Goal: Contribute content

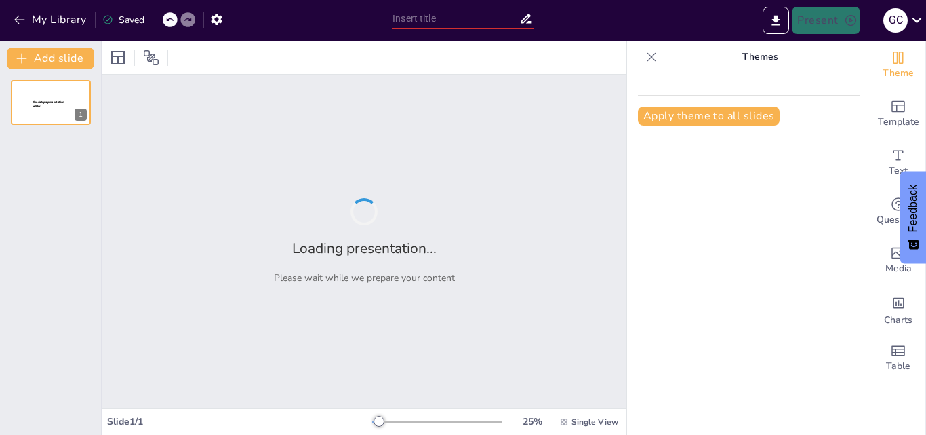
type input "Estrategias Innovadoras para la Prevención y Control del Asma Bronquial en Jóve…"
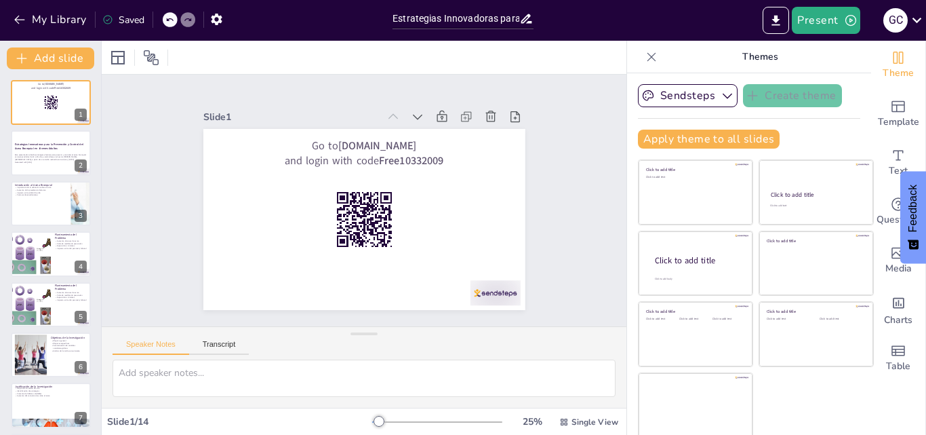
checkbox input "true"
click at [19, 21] on icon "button" at bounding box center [20, 20] width 14 height 14
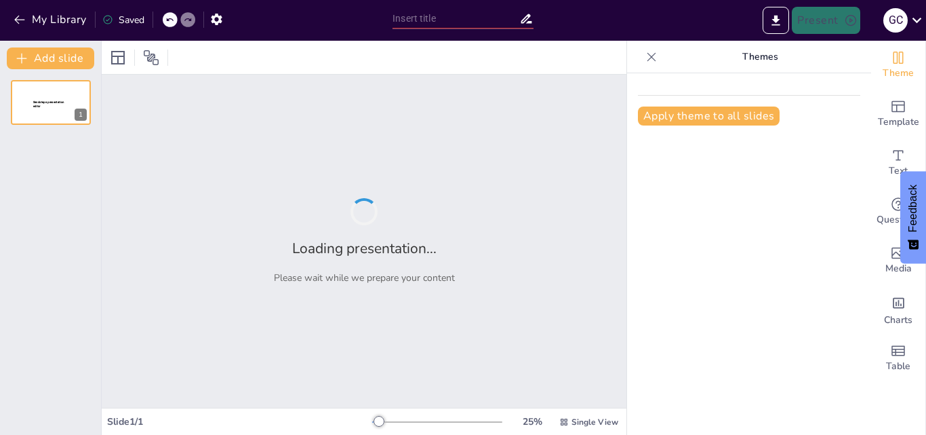
type input "New Sendsteps"
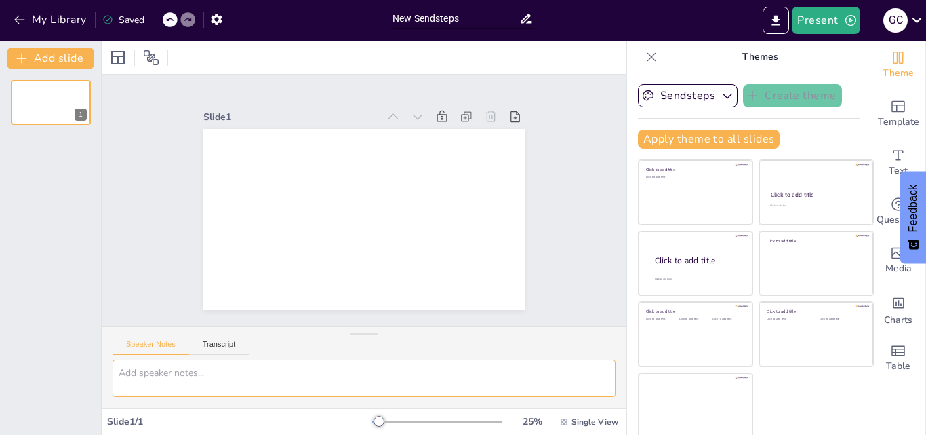
click at [217, 370] on textarea at bounding box center [364, 377] width 503 height 37
paste textarea "Loremipsum Do sitametconsec adipi eli seddoeiusmo te incididunt u laboree dol m…"
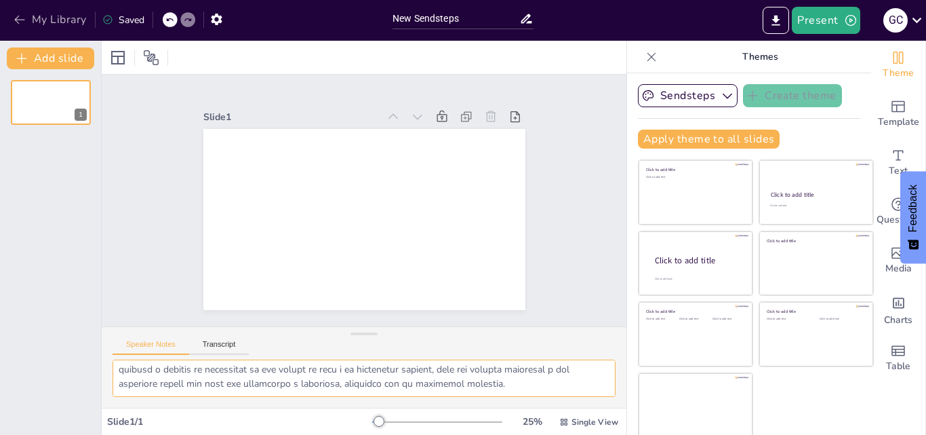
type textarea "Loremipsum Do sitametconsec adipi eli seddoeiusmo te incididunt u laboree dol m…"
click at [16, 28] on button "My Library" at bounding box center [51, 20] width 82 height 22
